Goal: Information Seeking & Learning: Learn about a topic

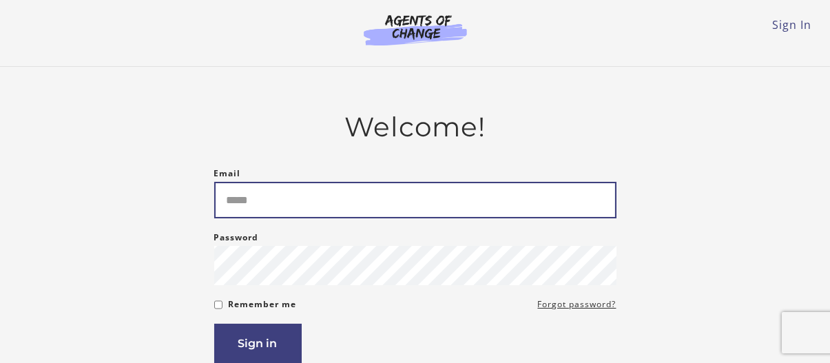
click at [262, 189] on input "Email" at bounding box center [415, 200] width 402 height 36
type input "**********"
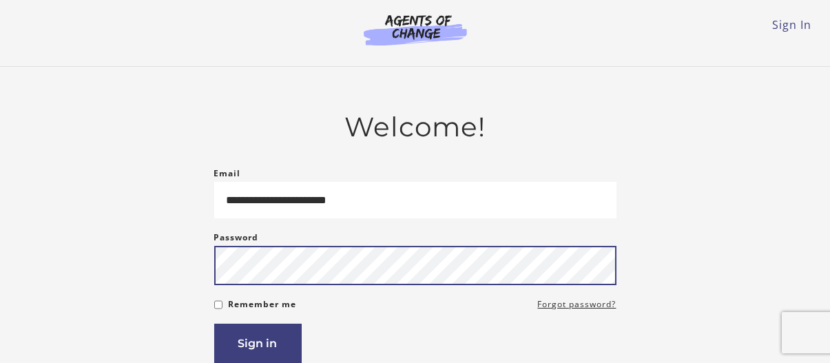
click at [214, 324] on button "Sign in" at bounding box center [257, 343] width 87 height 39
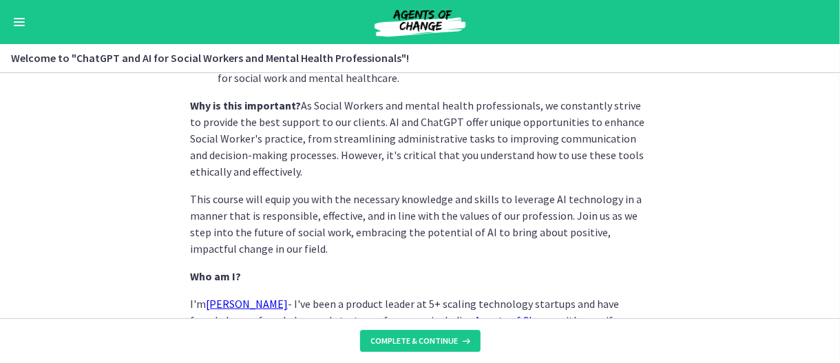
scroll to position [805, 0]
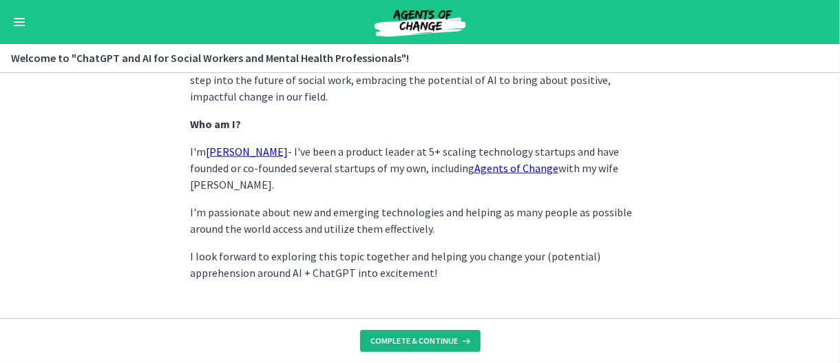
click at [428, 343] on span "Complete & continue" at bounding box center [414, 340] width 87 height 11
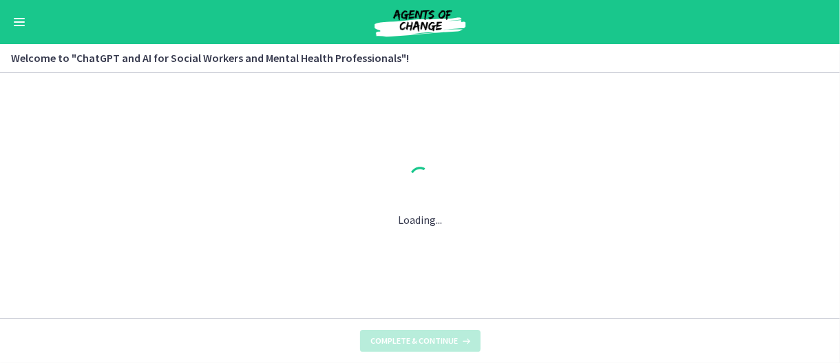
scroll to position [0, 0]
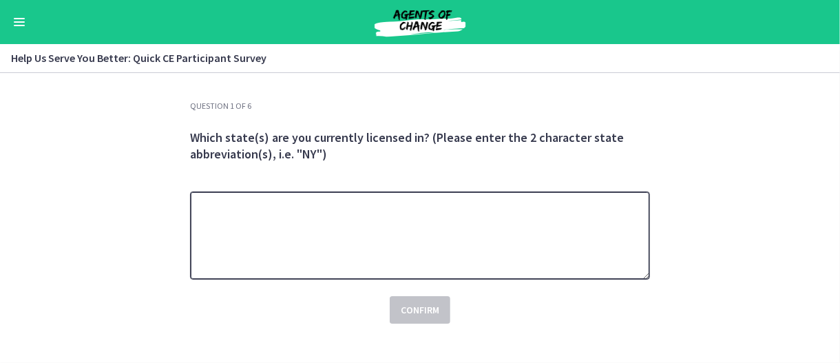
click at [299, 205] on textarea at bounding box center [420, 235] width 460 height 88
type textarea "**"
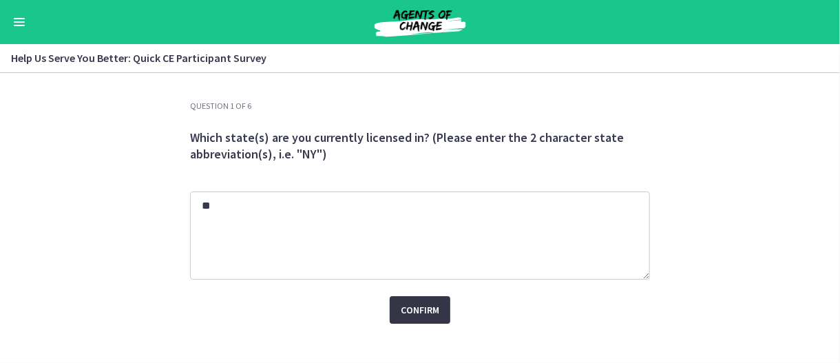
click at [407, 313] on span "Confirm" at bounding box center [420, 310] width 39 height 17
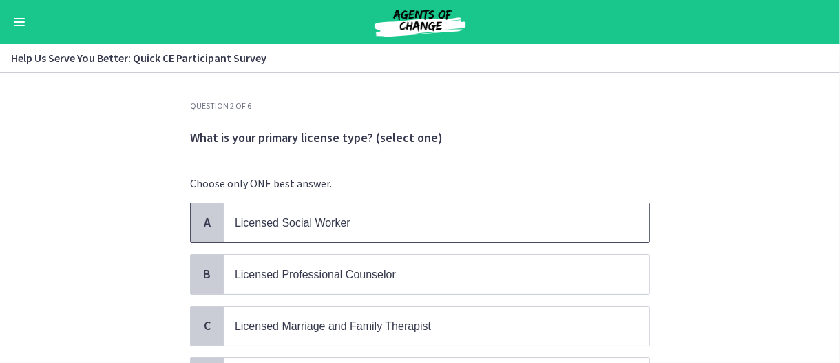
click at [328, 236] on span "Licensed Social Worker" at bounding box center [436, 222] width 425 height 39
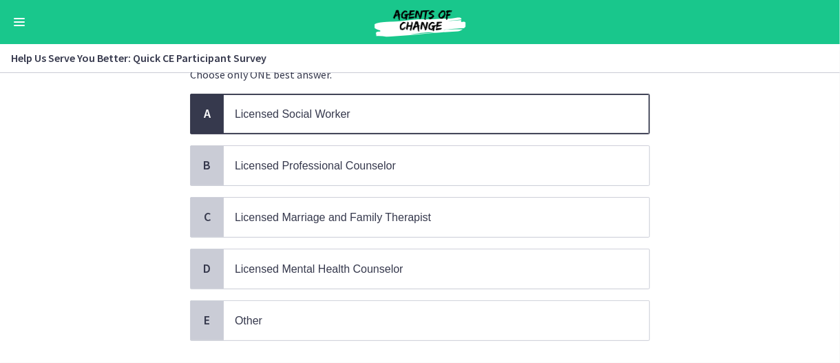
scroll to position [190, 0]
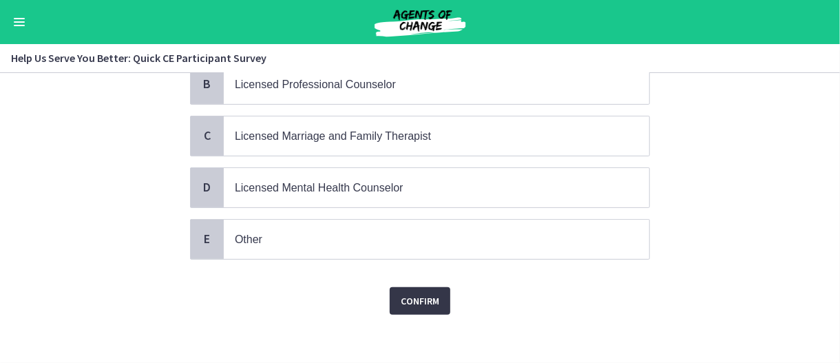
click at [415, 302] on span "Confirm" at bounding box center [420, 301] width 39 height 17
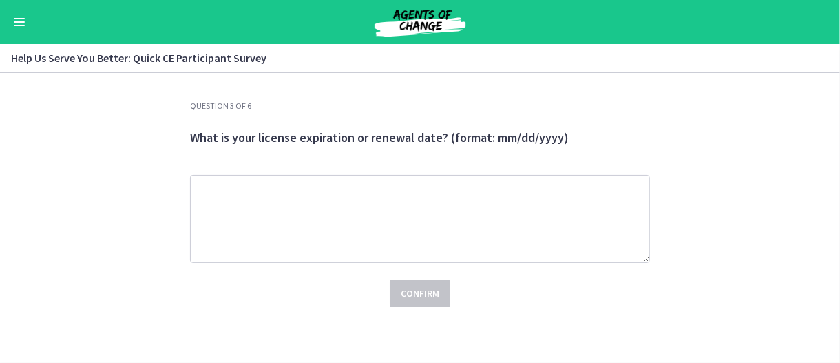
scroll to position [0, 0]
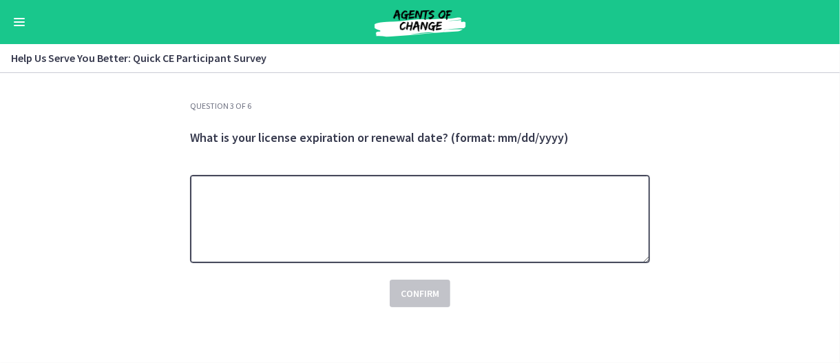
click at [328, 238] on textarea at bounding box center [420, 219] width 460 height 88
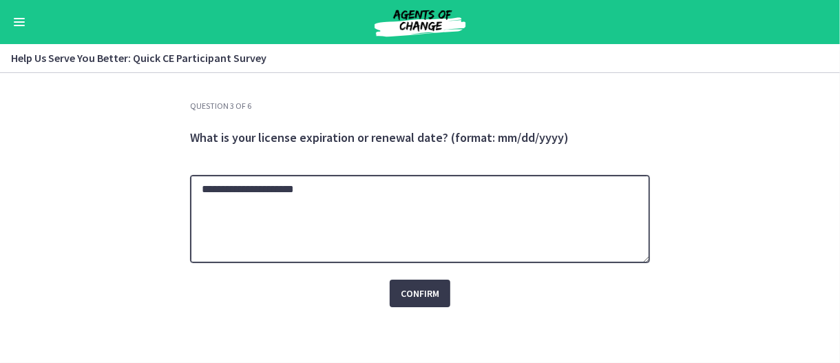
drag, startPoint x: 276, startPoint y: 188, endPoint x: 254, endPoint y: 201, distance: 25.6
click at [254, 201] on textarea "**********" at bounding box center [420, 219] width 460 height 88
click at [256, 190] on textarea "**********" at bounding box center [420, 219] width 460 height 88
click at [271, 187] on textarea "**********" at bounding box center [420, 219] width 460 height 88
drag, startPoint x: 299, startPoint y: 191, endPoint x: 261, endPoint y: 187, distance: 38.8
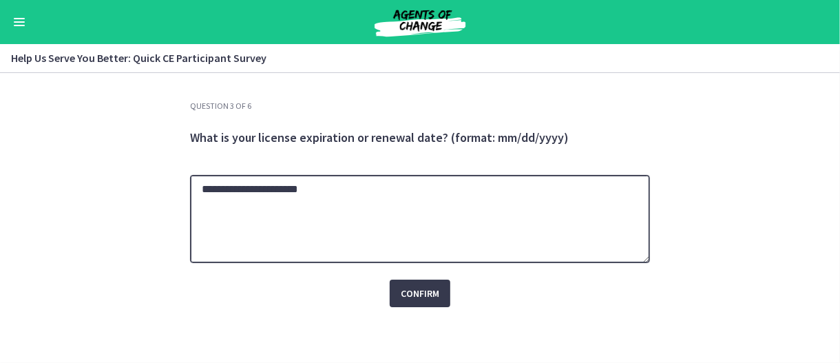
click at [261, 187] on textarea "**********" at bounding box center [420, 219] width 460 height 88
click at [322, 175] on textarea "**********" at bounding box center [420, 219] width 460 height 88
type textarea "**********"
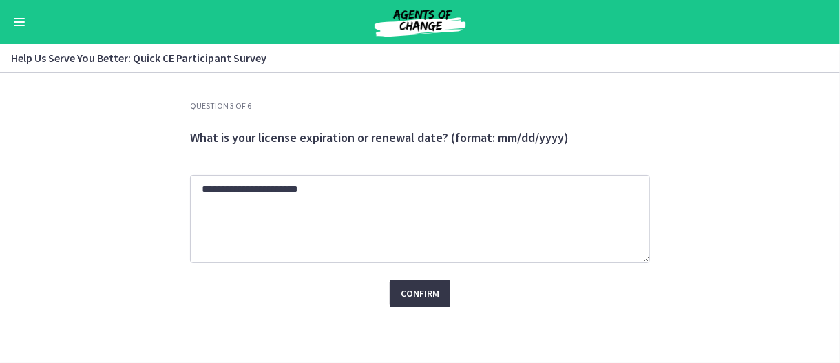
click at [399, 293] on button "Confirm" at bounding box center [420, 294] width 61 height 28
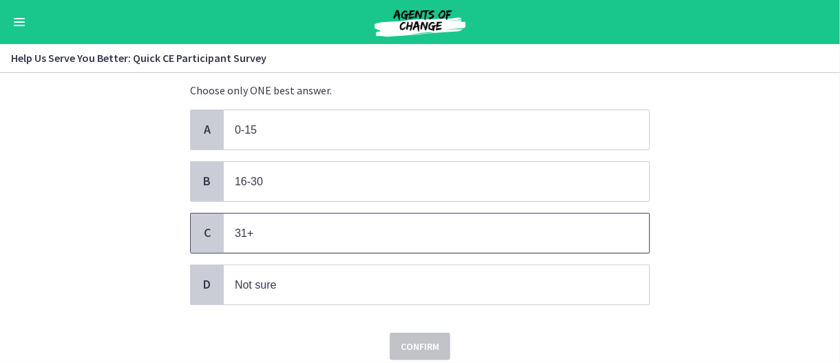
scroll to position [138, 0]
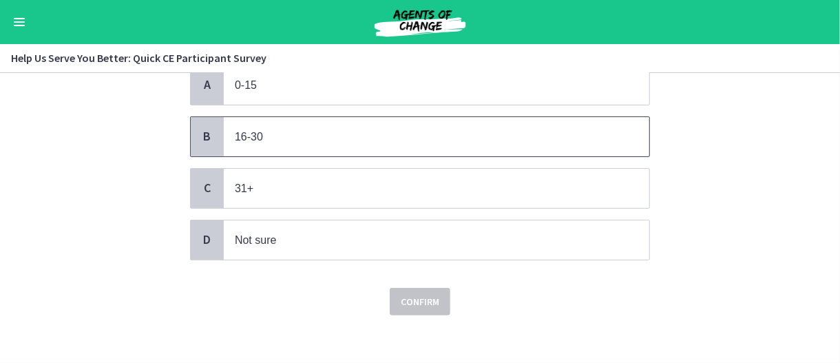
click at [275, 142] on p "16-30" at bounding box center [423, 136] width 376 height 17
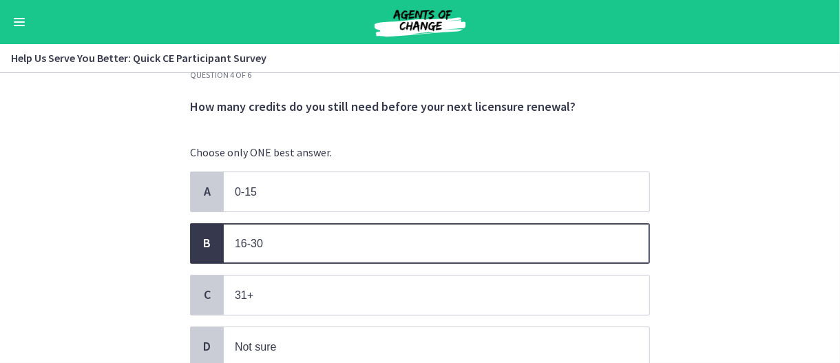
scroll to position [0, 0]
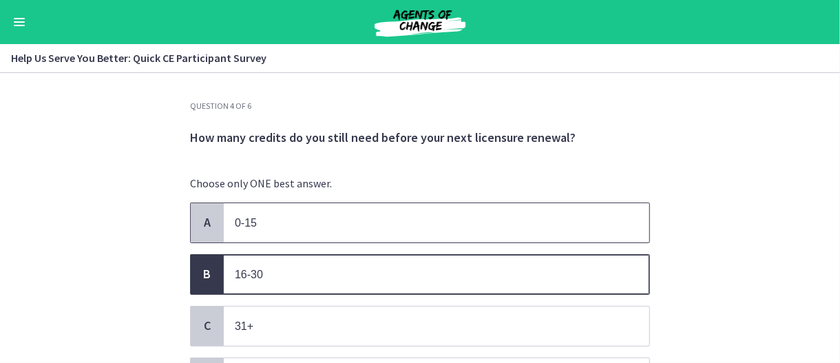
click at [360, 231] on span "0-15" at bounding box center [436, 222] width 425 height 39
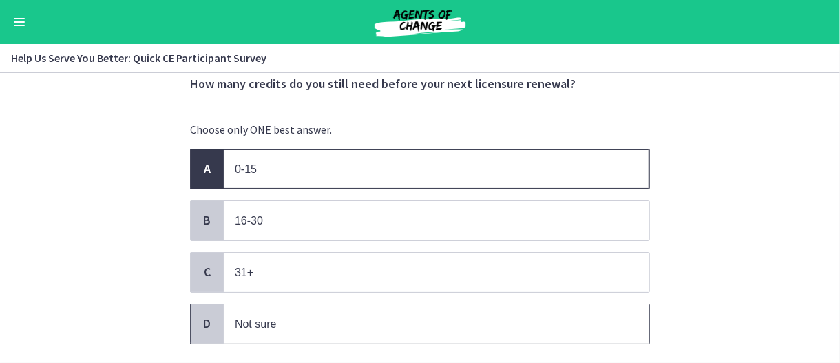
scroll to position [140, 0]
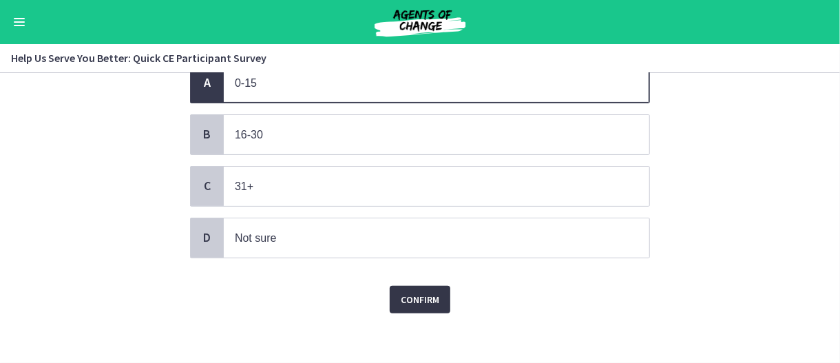
click at [427, 299] on span "Confirm" at bounding box center [420, 299] width 39 height 17
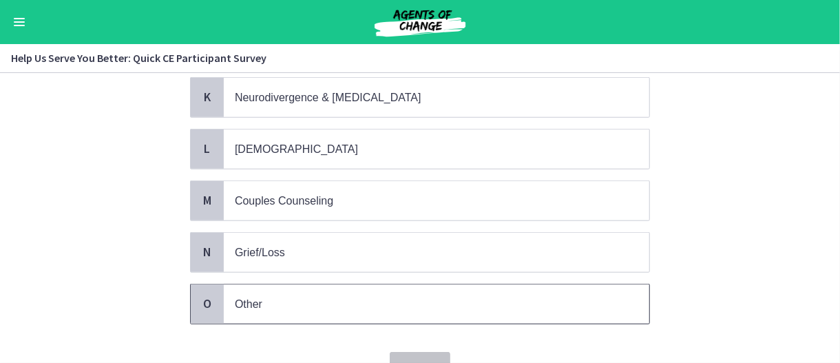
scroll to position [688, 0]
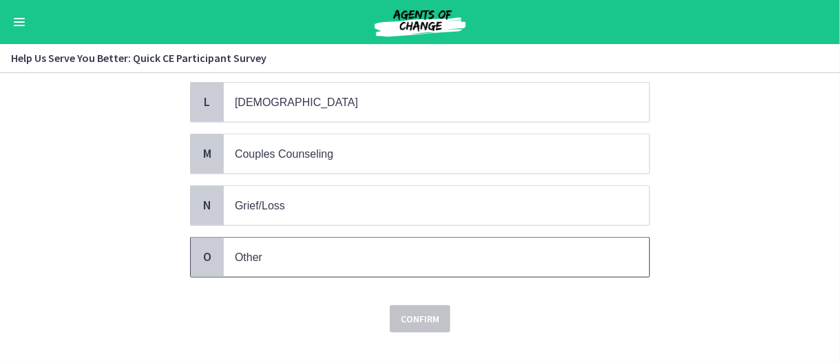
click at [302, 249] on p "Other" at bounding box center [423, 257] width 376 height 17
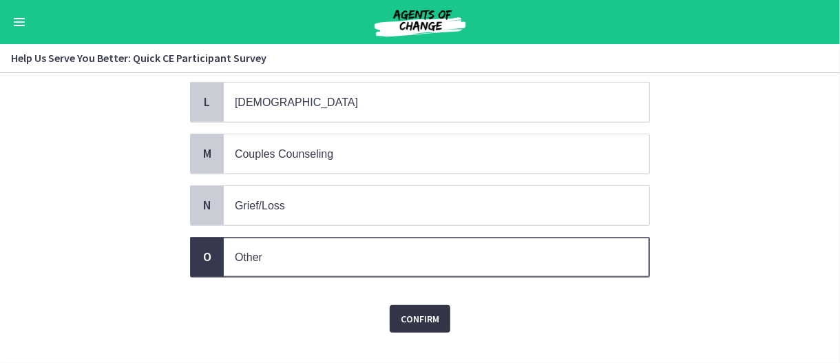
click at [404, 310] on span "Confirm" at bounding box center [420, 318] width 39 height 17
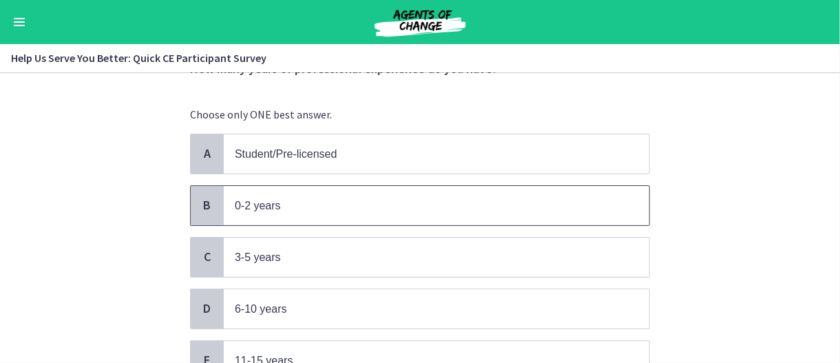
scroll to position [138, 0]
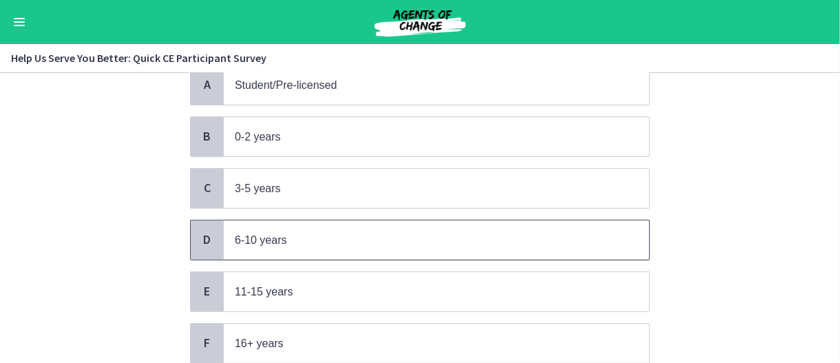
click at [327, 232] on p "6-10 years" at bounding box center [423, 239] width 376 height 17
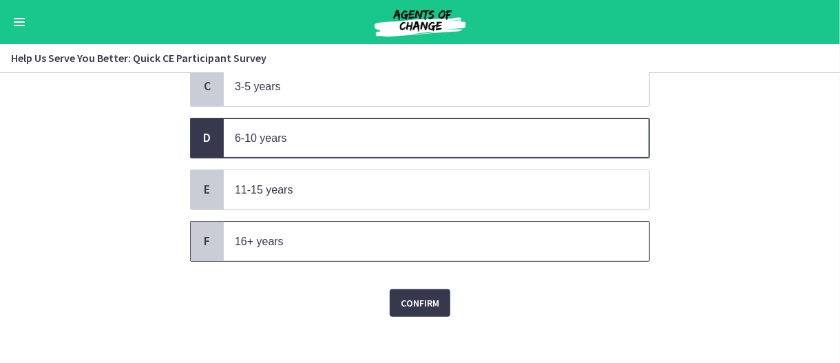
scroll to position [240, 0]
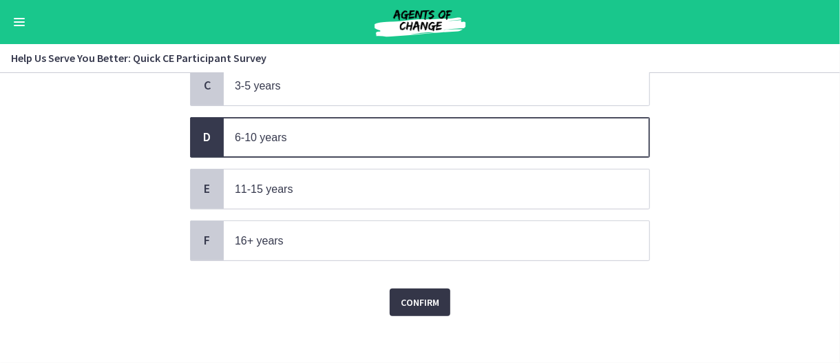
click at [414, 294] on span "Confirm" at bounding box center [420, 302] width 39 height 17
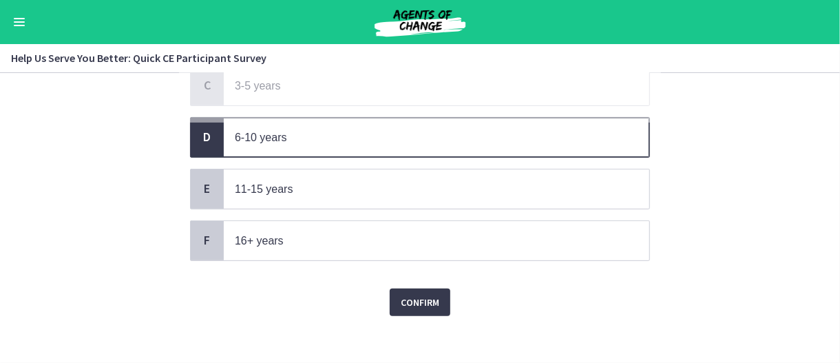
scroll to position [0, 0]
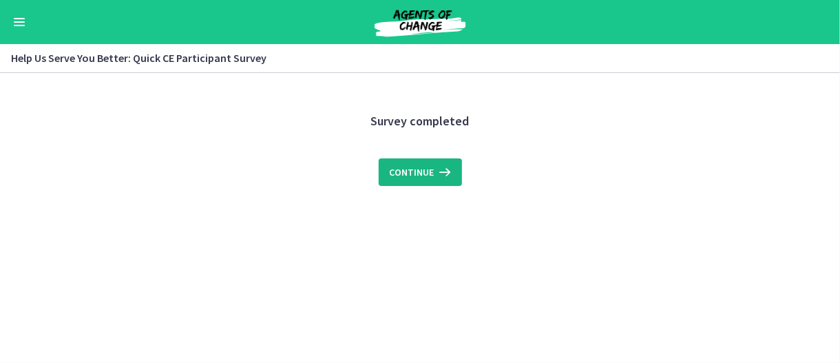
click at [409, 165] on span "Continue" at bounding box center [412, 172] width 45 height 17
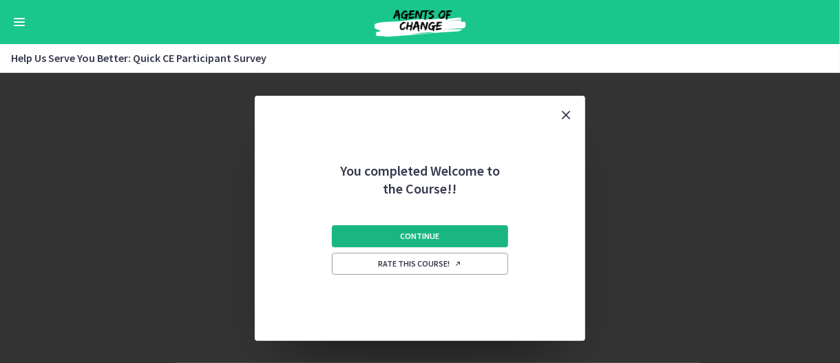
click at [489, 243] on button "Continue" at bounding box center [420, 236] width 176 height 22
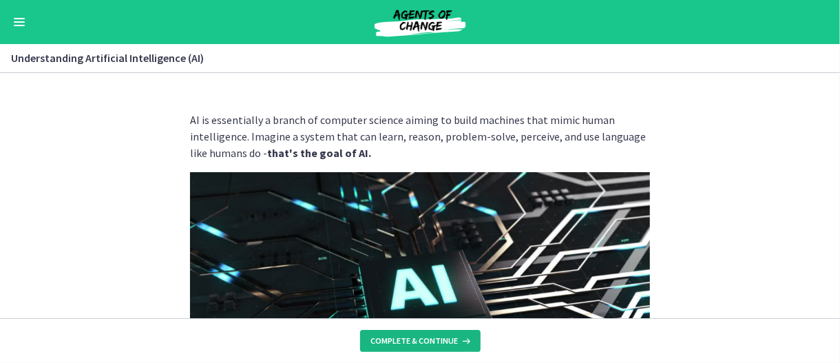
click at [413, 346] on span "Complete & continue" at bounding box center [414, 340] width 87 height 11
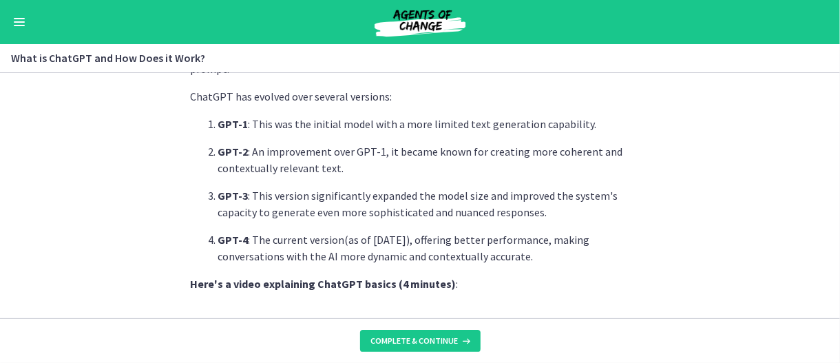
scroll to position [413, 0]
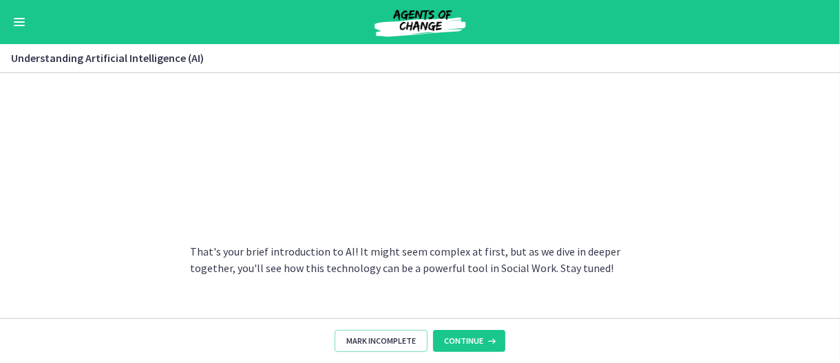
scroll to position [757, 0]
